Goal: Information Seeking & Learning: Find specific page/section

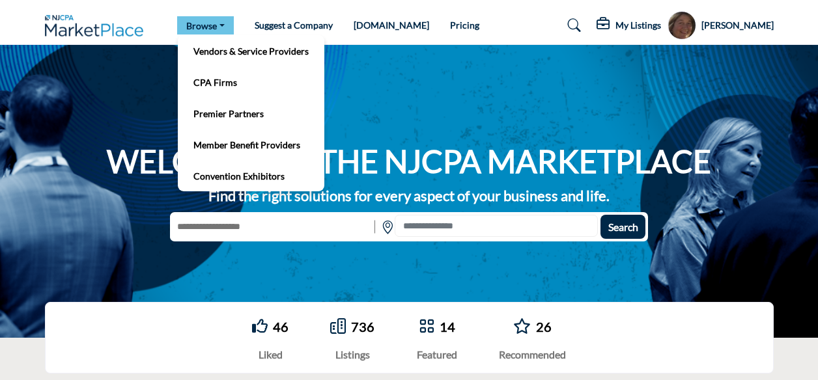
click at [224, 27] on link "Browse" at bounding box center [205, 25] width 57 height 18
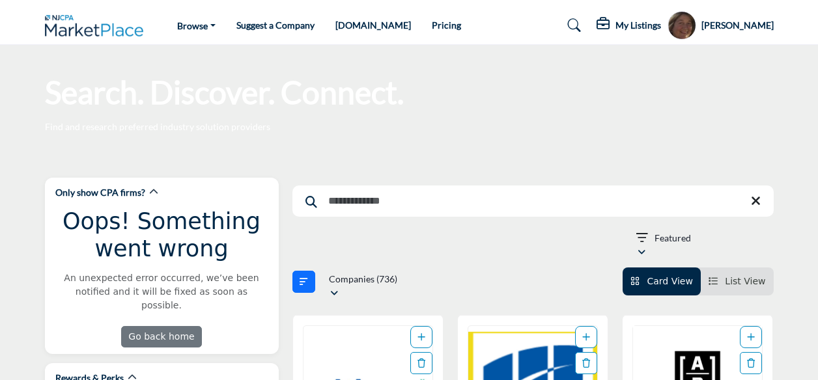
click at [324, 203] on input "Search Keyword" at bounding box center [532, 201] width 481 height 31
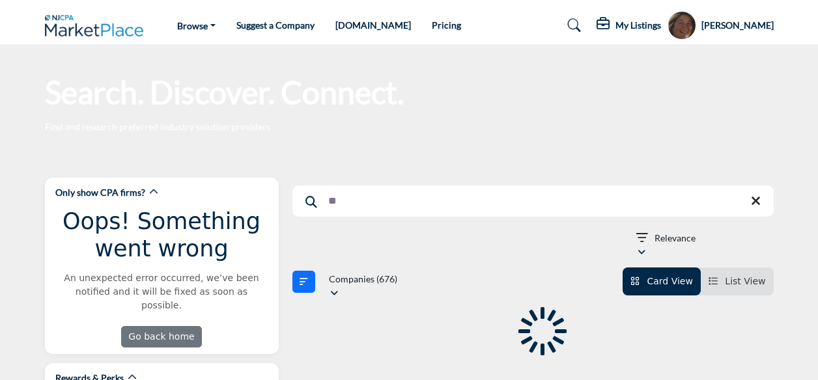
type input "*"
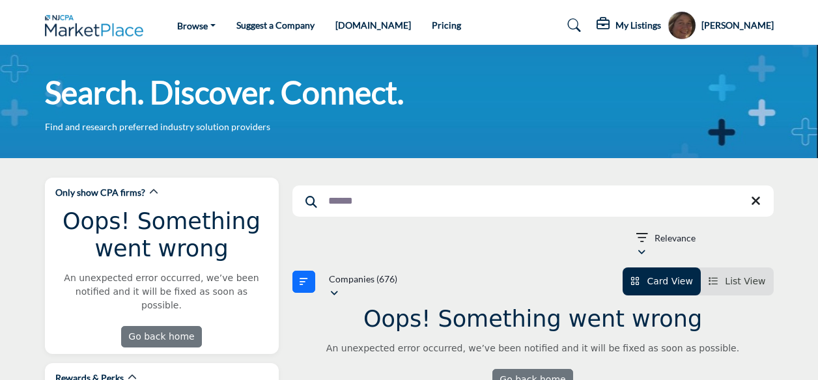
type input "******"
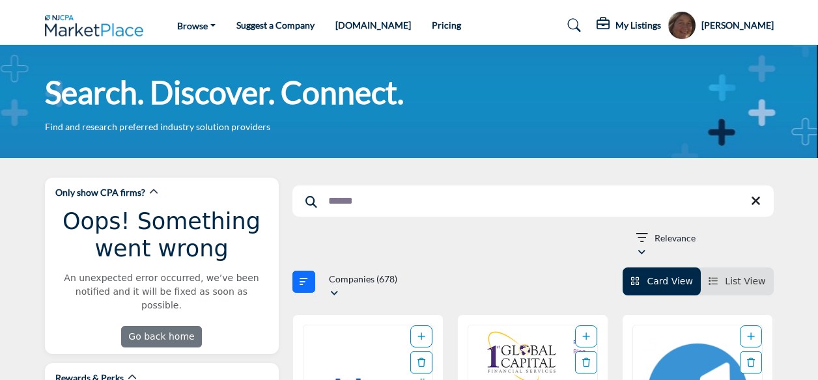
scroll to position [154, 0]
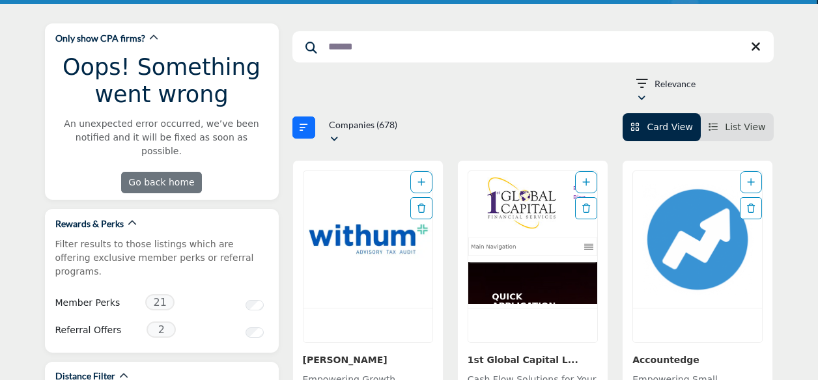
click at [356, 229] on img "Open Listing in new tab" at bounding box center [368, 239] width 129 height 137
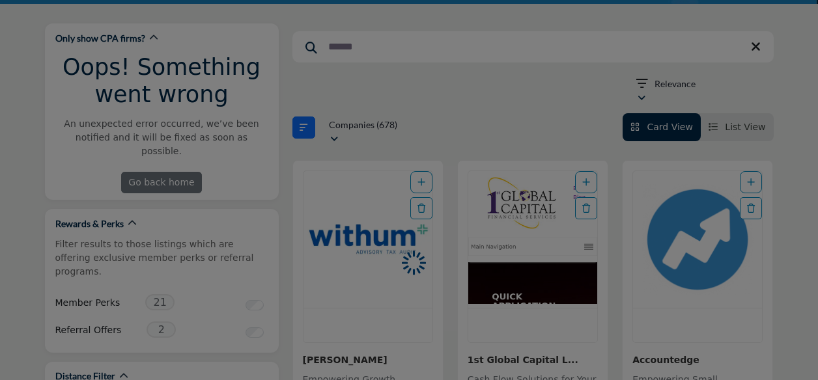
click at [356, 229] on div at bounding box center [409, 190] width 818 height 380
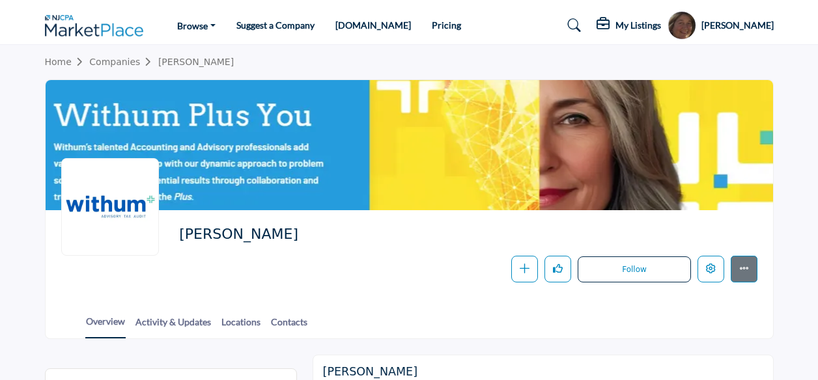
scroll to position [22, 0]
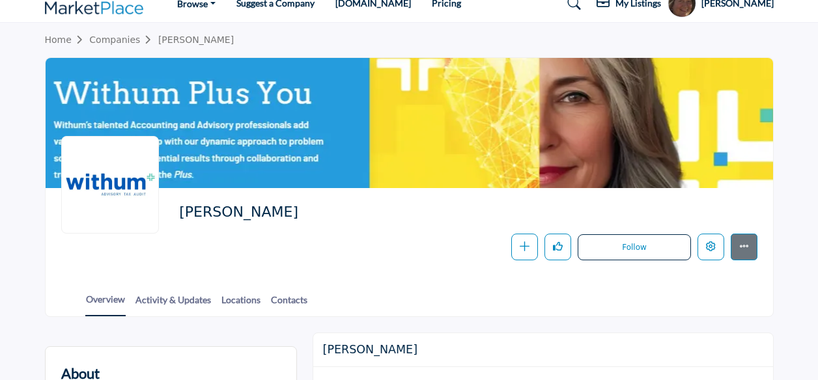
drag, startPoint x: 819, startPoint y: 23, endPoint x: 819, endPoint y: 59, distance: 35.2
click at [817, 59] on html "Browse Vendors & Service Providers" at bounding box center [409, 168] width 818 height 380
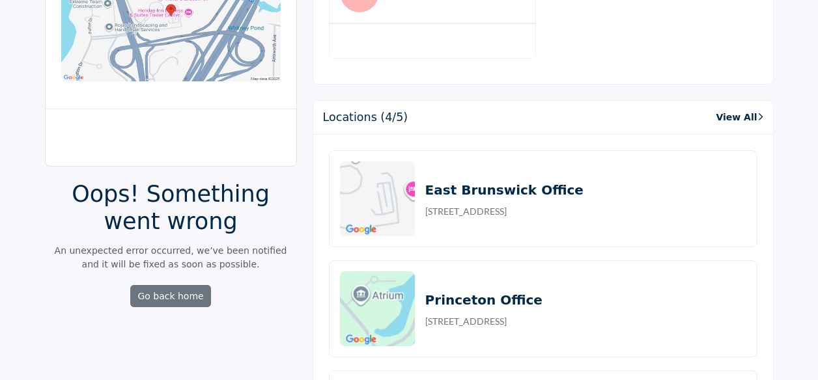
scroll to position [1073, 0]
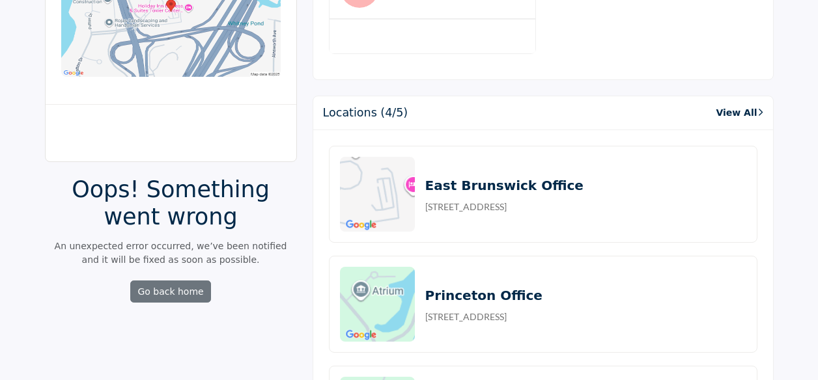
click at [729, 106] on link "View All" at bounding box center [739, 113] width 47 height 14
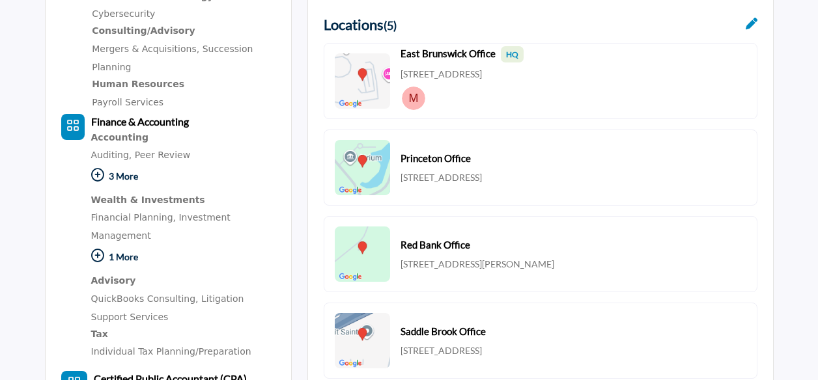
scroll to position [487, 0]
drag, startPoint x: 821, startPoint y: 31, endPoint x: 817, endPoint y: 190, distance: 159.0
click at [817, 190] on html "Browse Vendors & Service Providers" at bounding box center [409, 298] width 818 height 1570
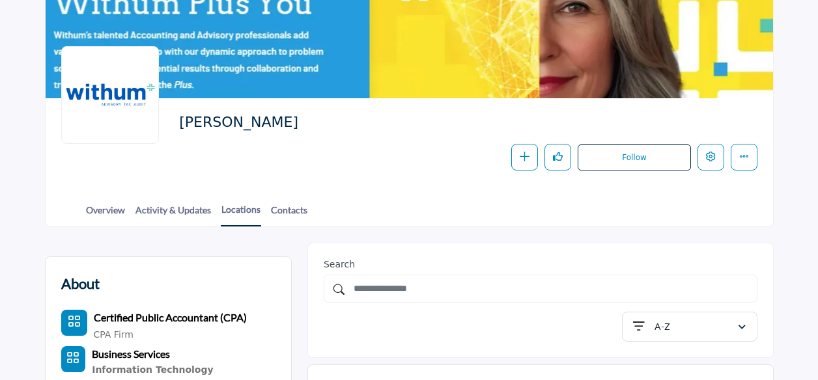
scroll to position [0, 0]
